Goal: Task Accomplishment & Management: Complete application form

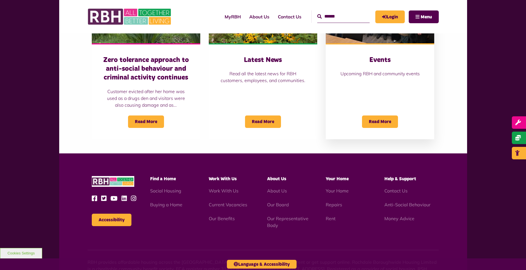
scroll to position [454, 0]
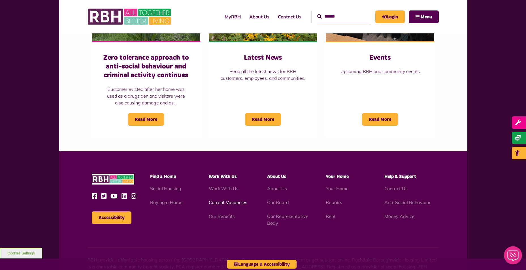
click at [237, 204] on link "Current Vacancies" at bounding box center [228, 203] width 39 height 6
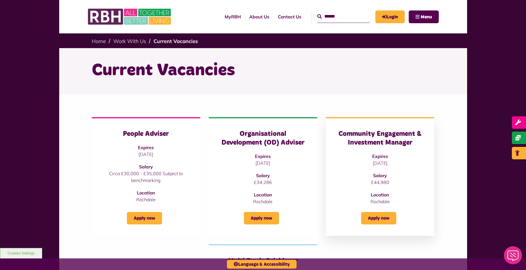
click at [384, 130] on h3 "Community Engagement & Investment Manager" at bounding box center [380, 139] width 86 height 18
click at [377, 211] on div "Apply now" at bounding box center [380, 215] width 86 height 20
click at [378, 213] on link "Apply now" at bounding box center [378, 218] width 35 height 12
